Goal: Transaction & Acquisition: Register for event/course

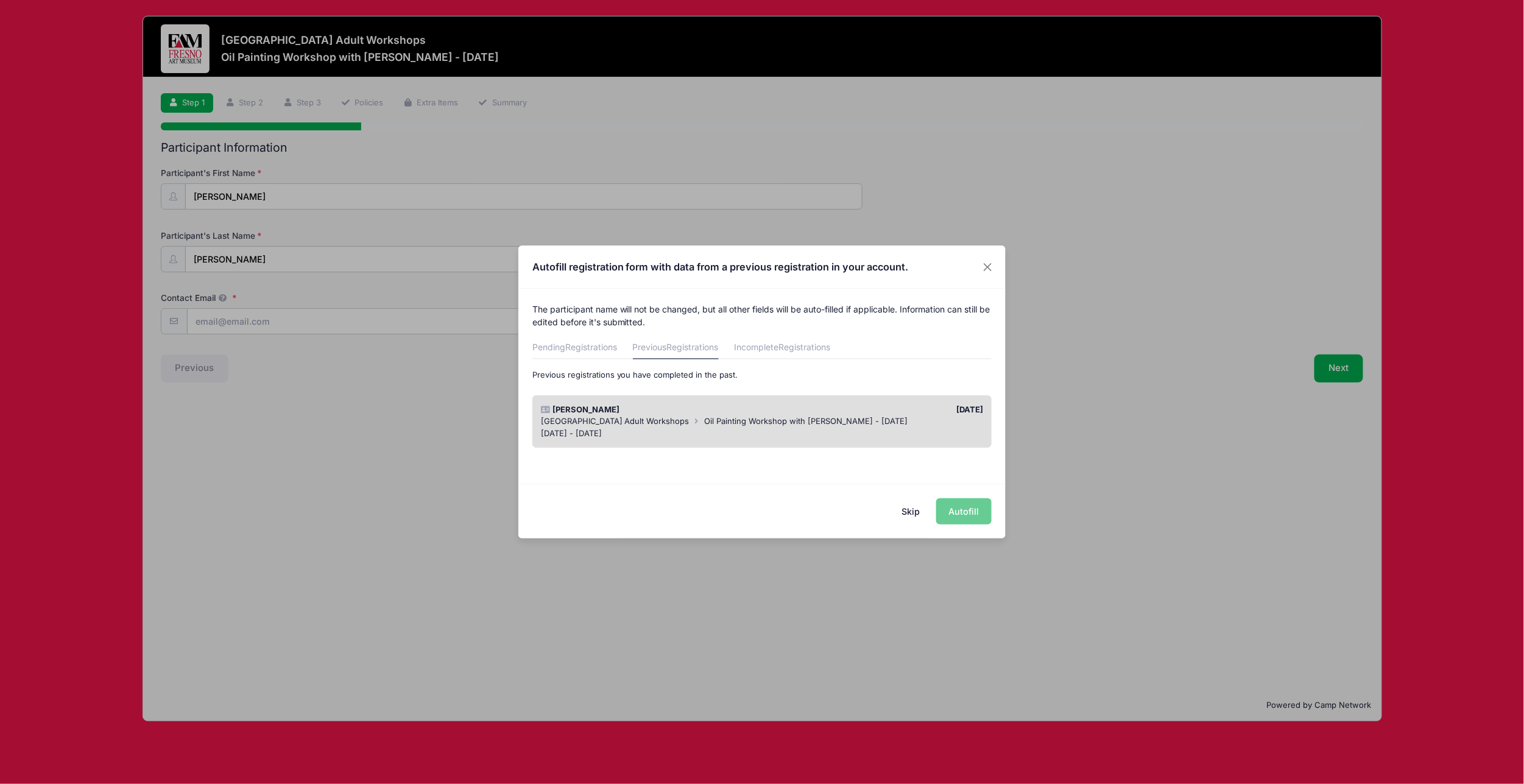
click at [928, 428] on div "[DATE] - [DATE]" at bounding box center [762, 434] width 443 height 12
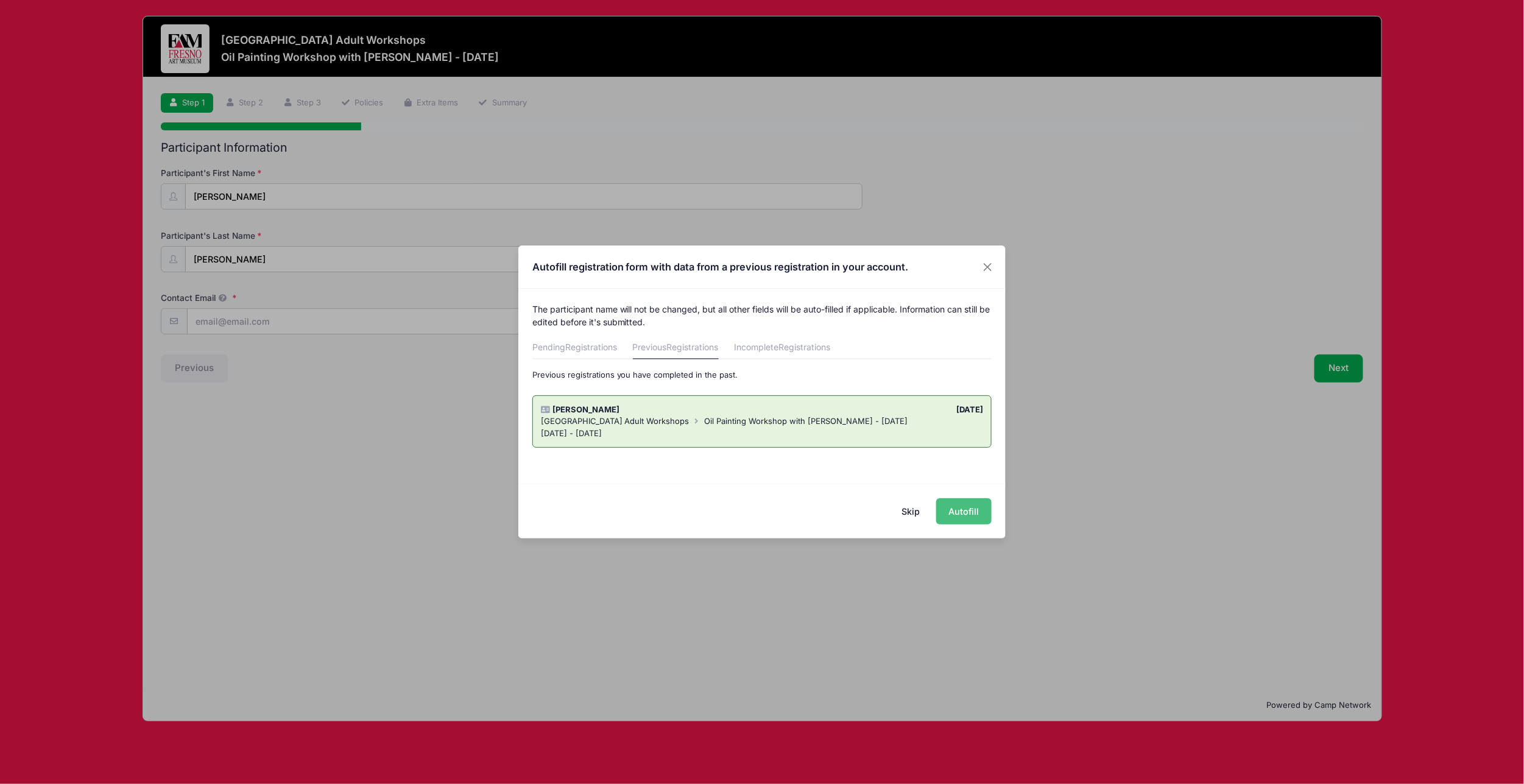
click at [972, 515] on button "Autofill" at bounding box center [963, 511] width 55 height 26
type input "[PERSON_NAME][EMAIL_ADDRESS][DOMAIN_NAME]"
type input "[STREET_ADDRESS][PERSON_NAME]"
type input "Clovis"
select select "CA"
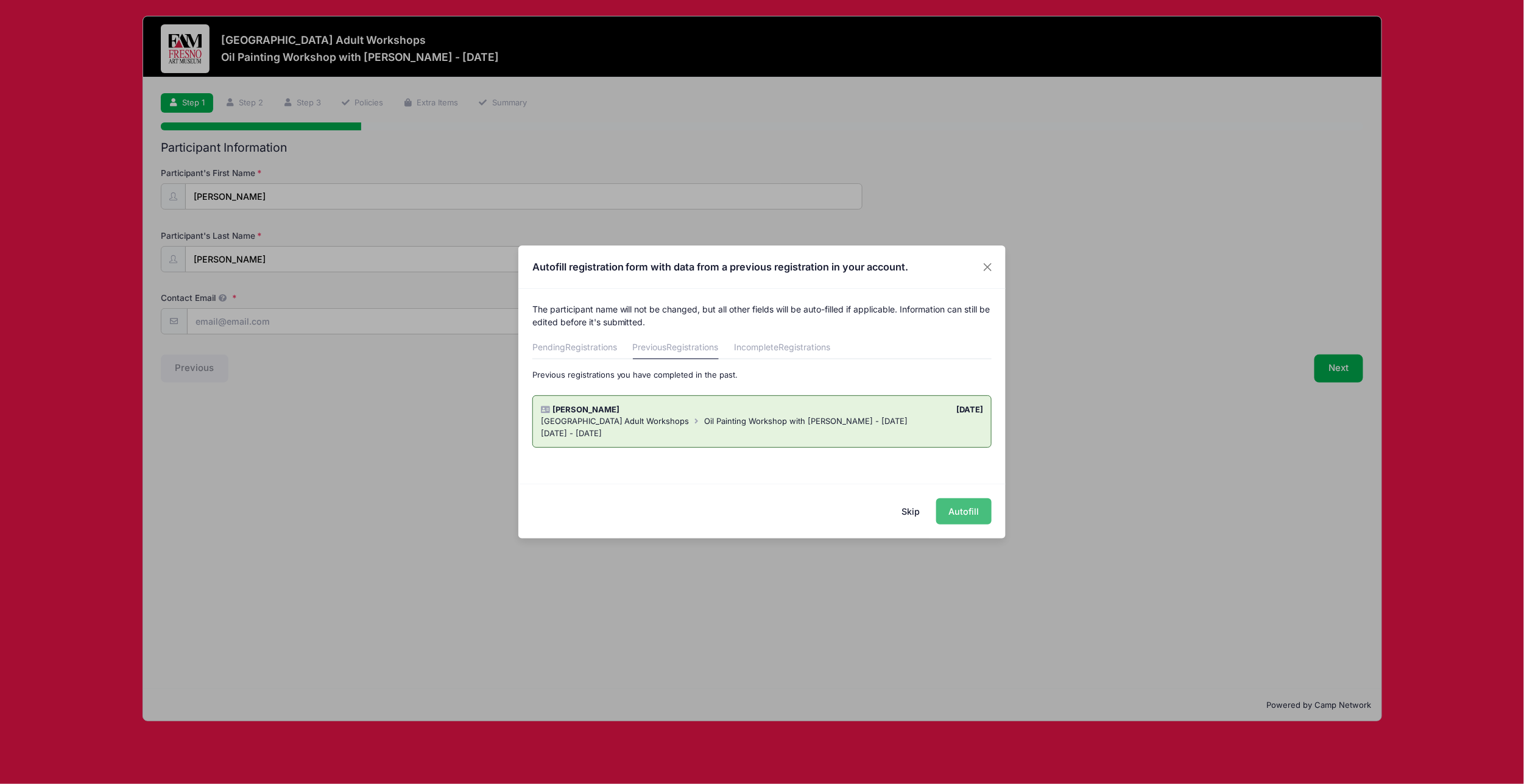
type input "[PERSON_NAME]"
type input "5598711592"
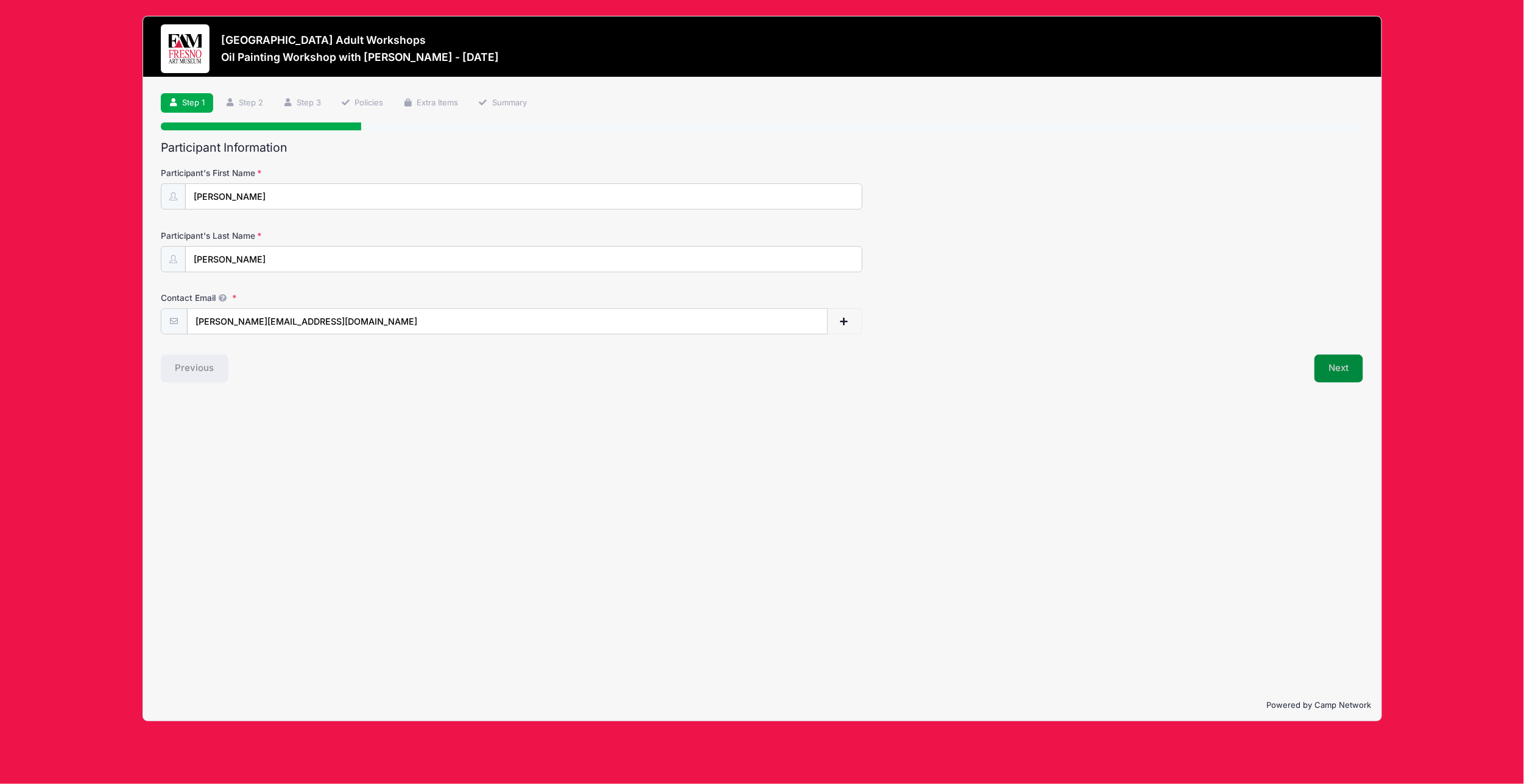
click at [1342, 369] on button "Next" at bounding box center [1339, 368] width 50 height 28
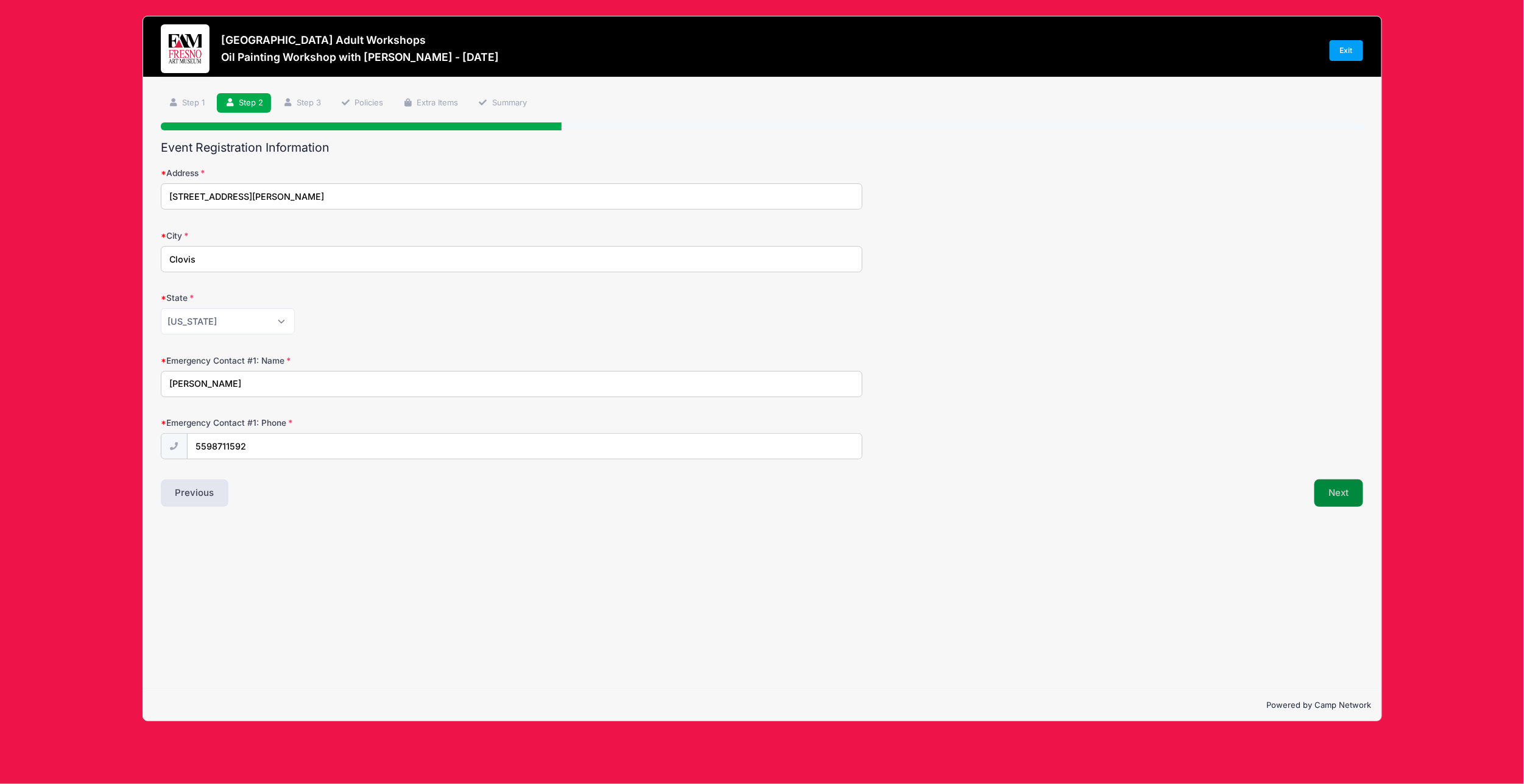
click at [1335, 502] on button "Next" at bounding box center [1339, 493] width 50 height 28
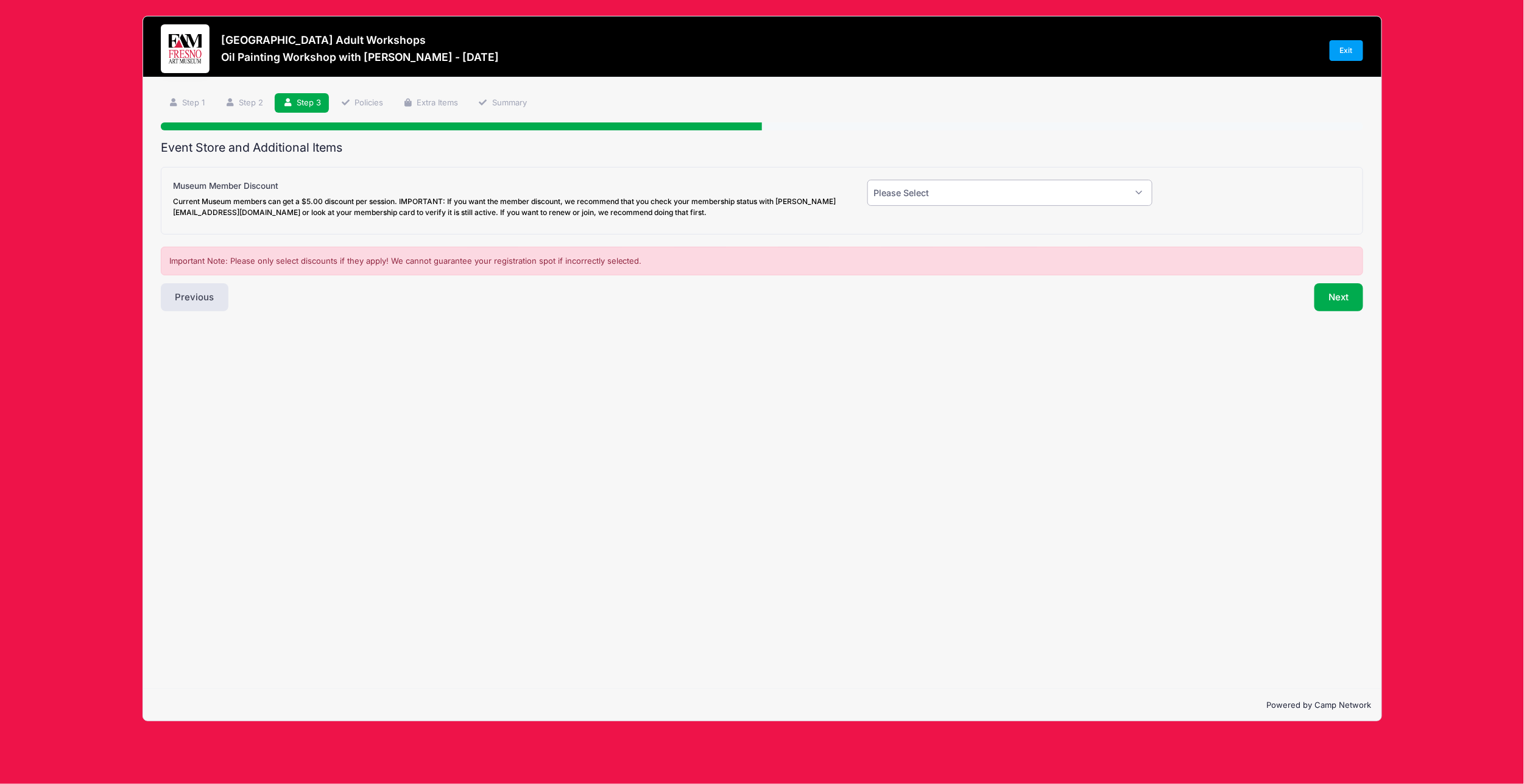
click at [1055, 196] on select "Please Select Yes (-$5.00) No" at bounding box center [1010, 193] width 285 height 26
select select "0"
click at [868, 180] on select "Please Select Yes (-$5.00) No" at bounding box center [1010, 193] width 285 height 26
click at [1352, 303] on button "Next" at bounding box center [1339, 297] width 50 height 28
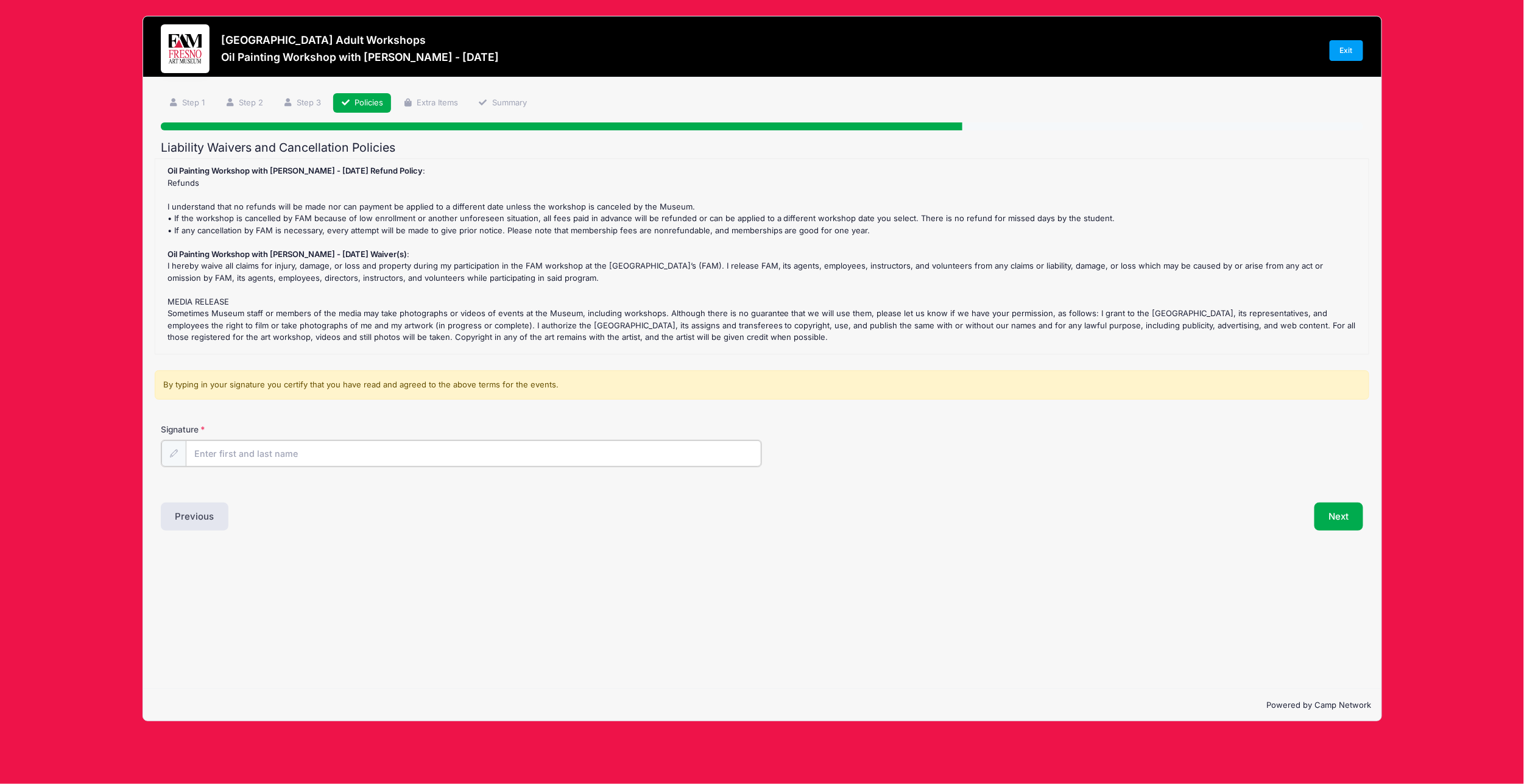
click at [551, 451] on input "Signature" at bounding box center [473, 453] width 576 height 26
type input "[PERSON_NAME]"
click at [1351, 507] on button "Next" at bounding box center [1339, 515] width 50 height 28
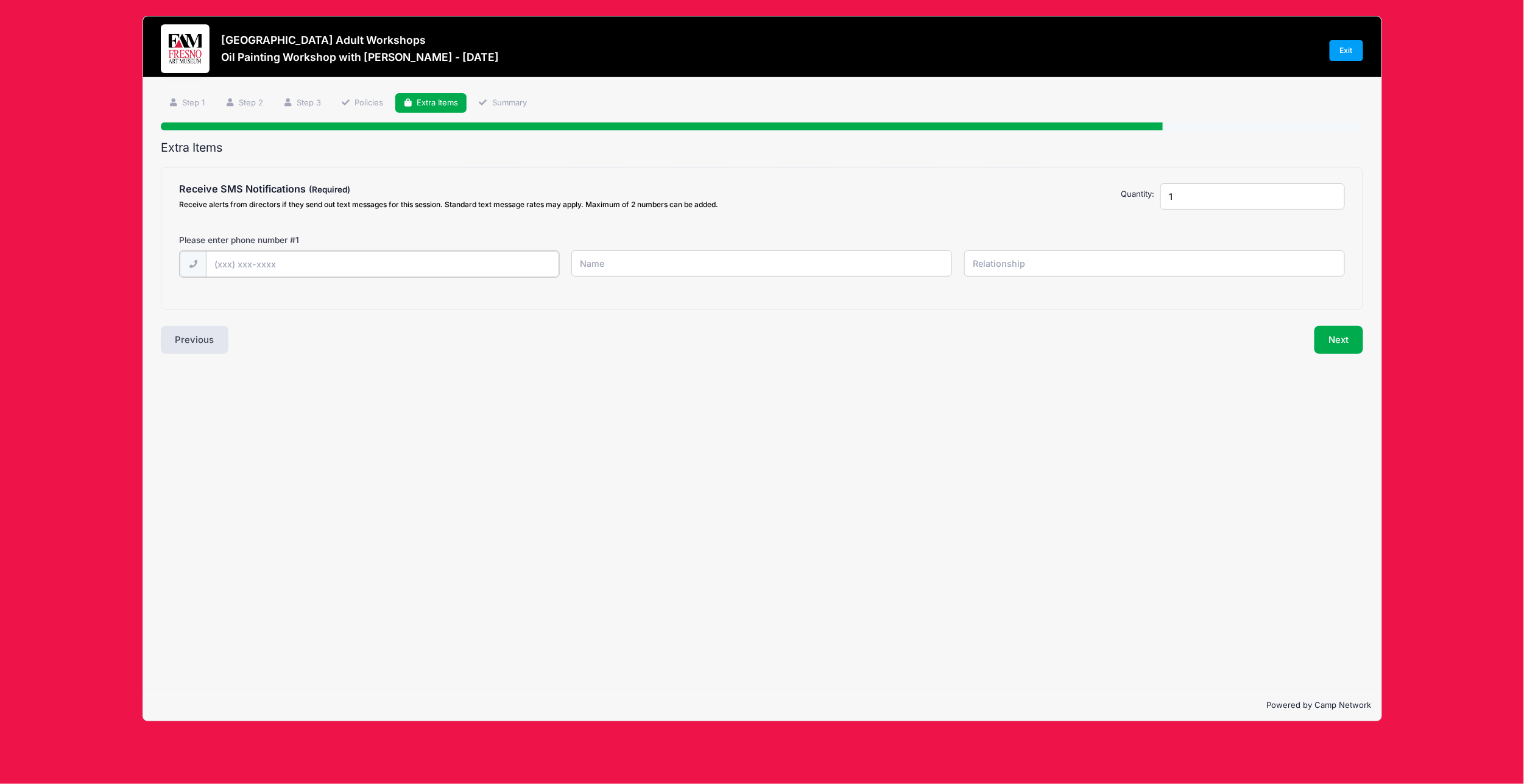
click at [435, 252] on input "text" at bounding box center [382, 264] width 353 height 26
type input "[PHONE_NUMBER]"
click at [676, 268] on input "text" at bounding box center [761, 263] width 381 height 26
type input "[PERSON_NAME]"
type input "Self"
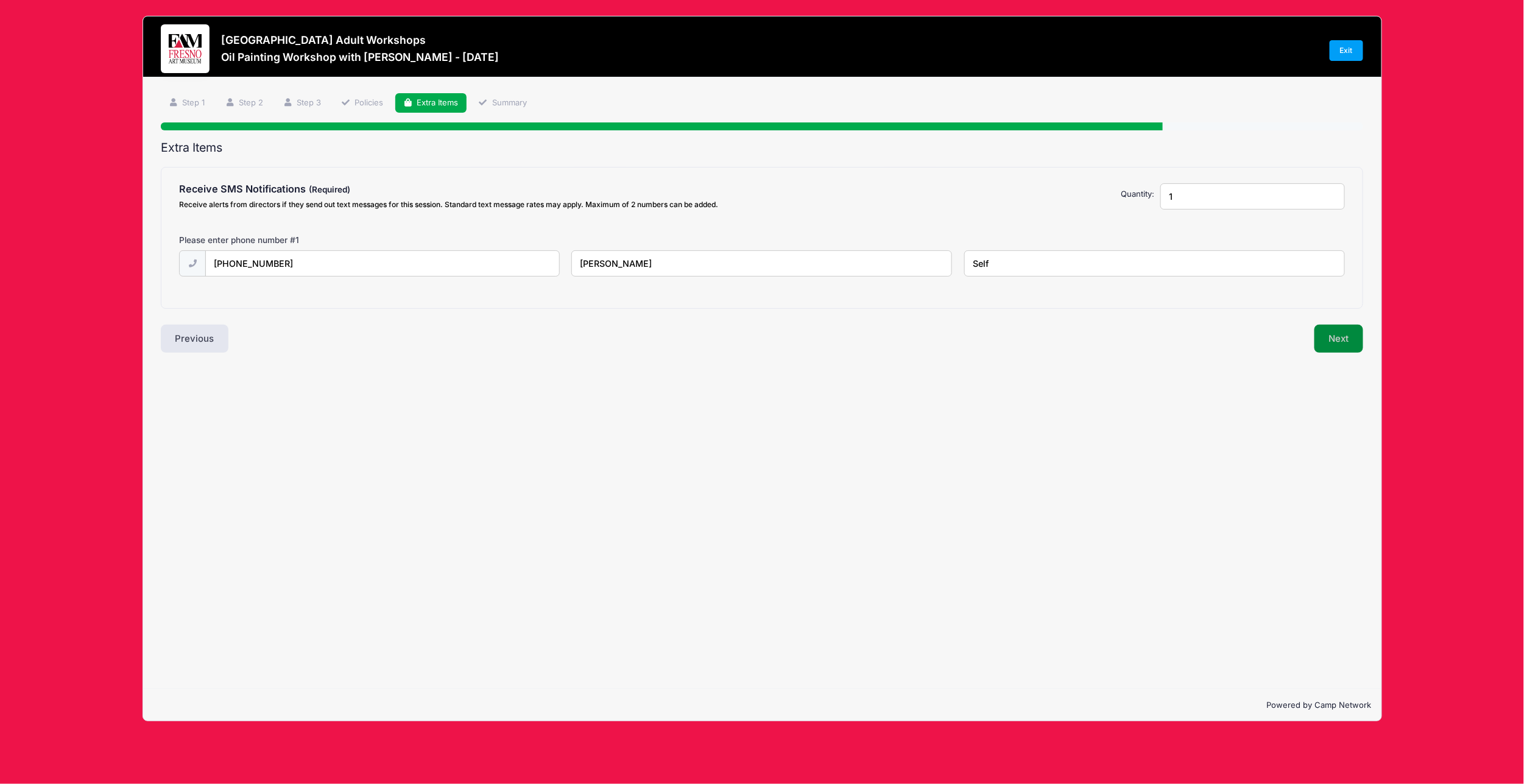
click at [1336, 332] on button "Next" at bounding box center [1339, 339] width 50 height 28
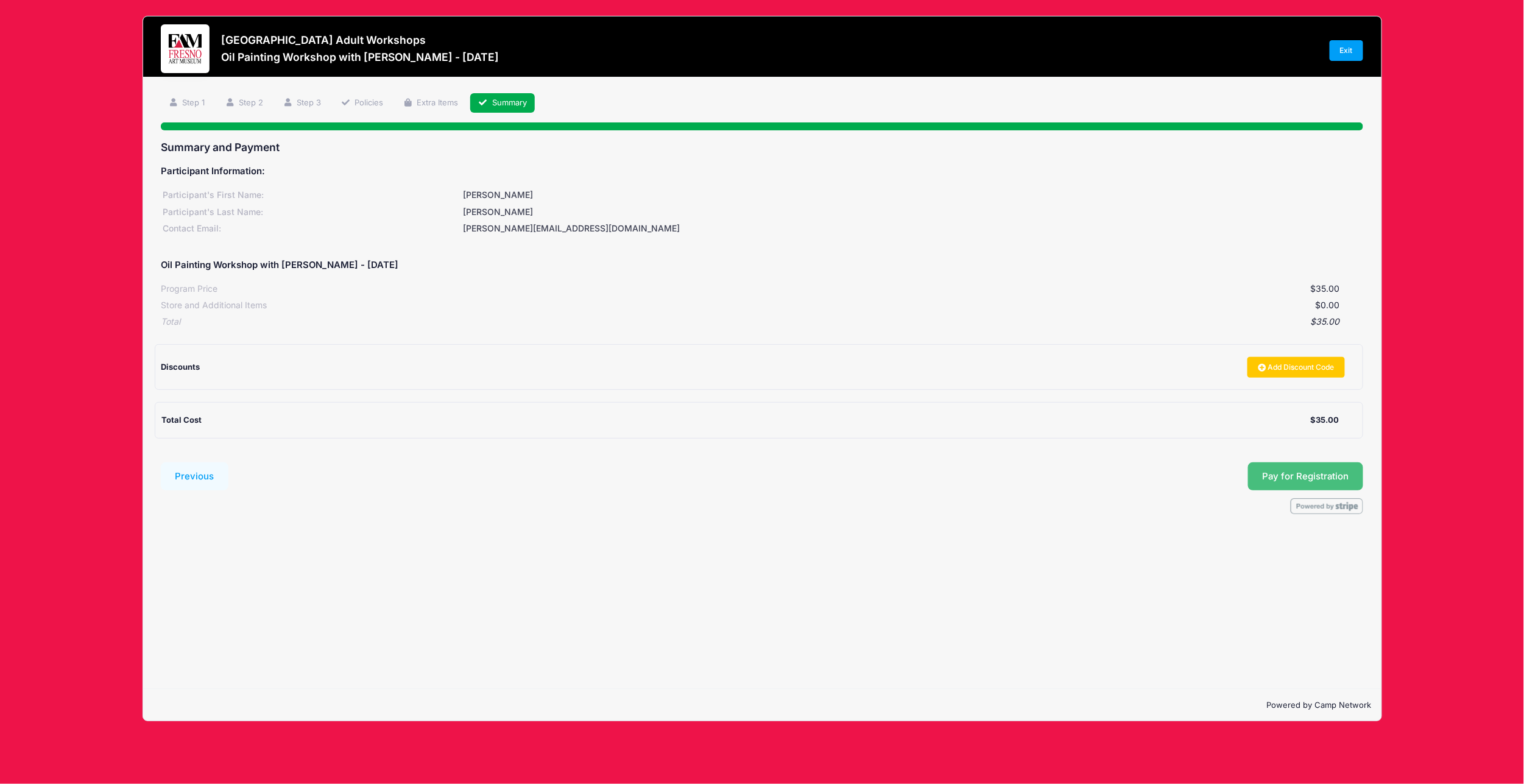
click at [1280, 476] on button "Pay for Registration" at bounding box center [1305, 476] width 116 height 28
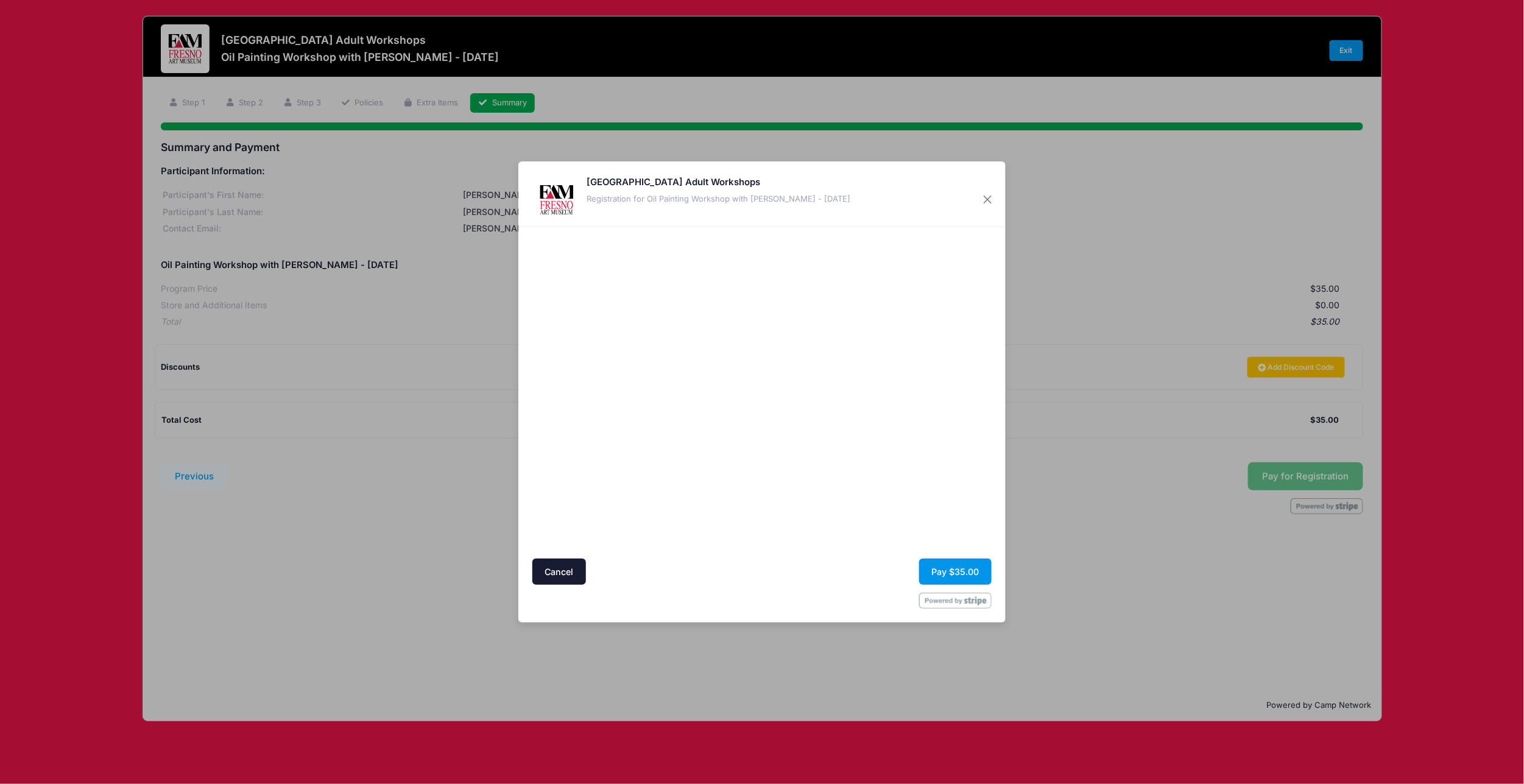
click at [939, 570] on button "Pay $35.00" at bounding box center [955, 572] width 72 height 26
